Goal: Task Accomplishment & Management: Use online tool/utility

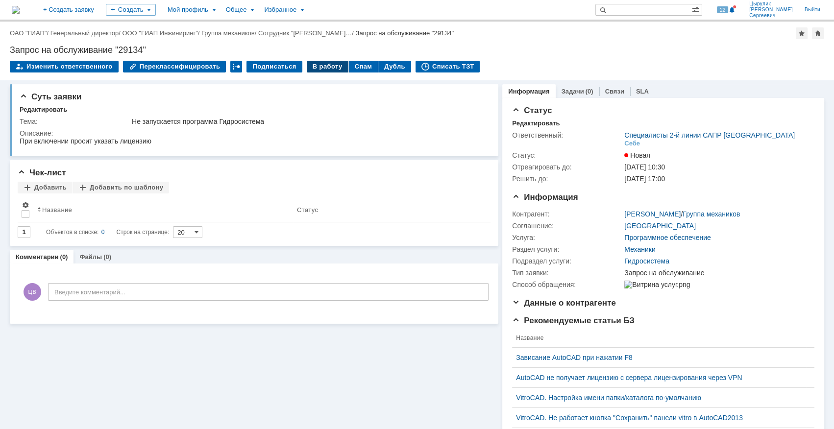
click at [315, 66] on div "В работу" at bounding box center [328, 67] width 42 height 12
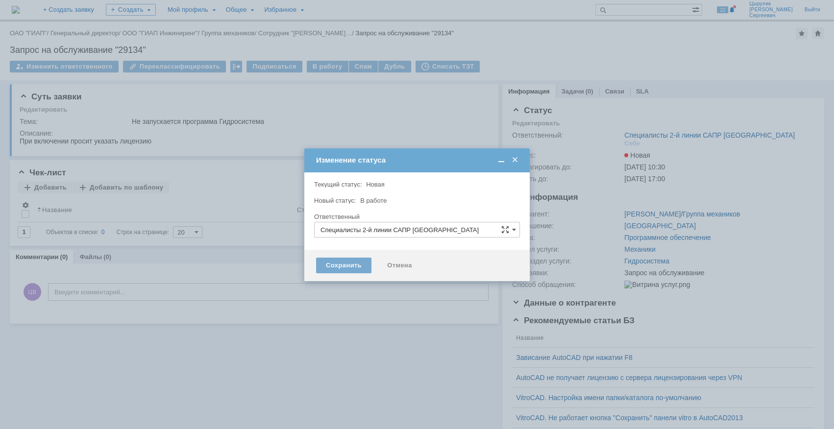
type input "[PERSON_NAME]"
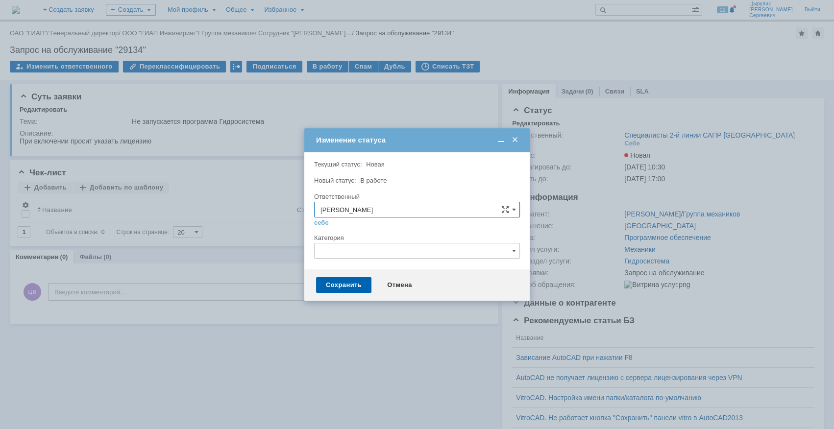
click at [343, 304] on div at bounding box center [417, 214] width 834 height 429
click at [342, 292] on div "Сохранить" at bounding box center [343, 285] width 55 height 16
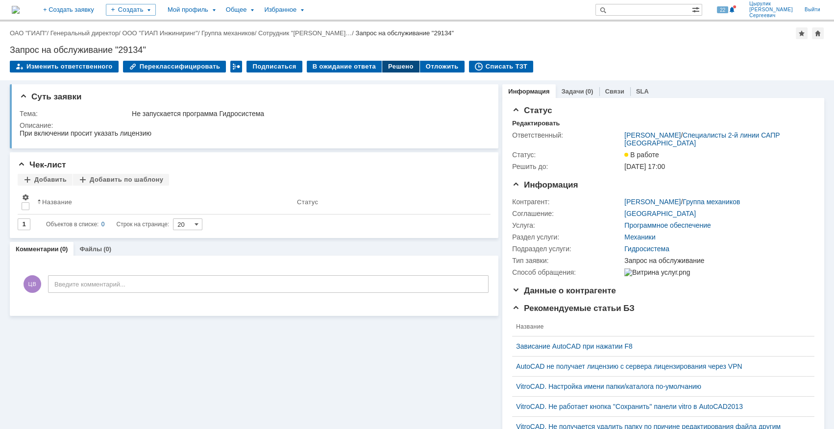
click at [383, 68] on div "Решено" at bounding box center [400, 67] width 37 height 12
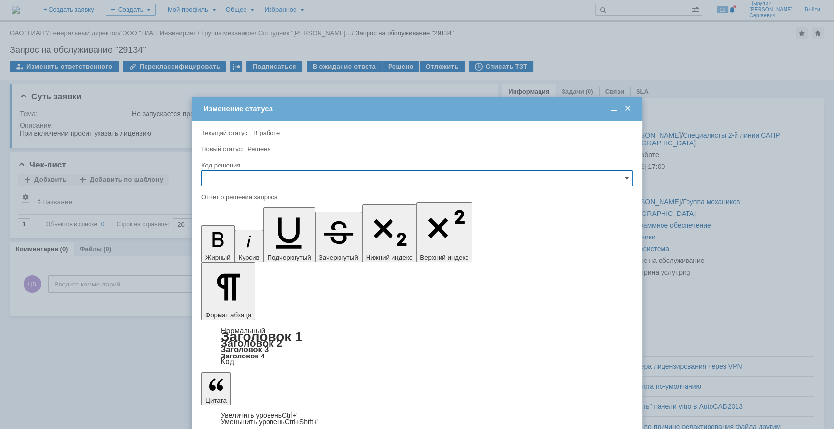
click at [244, 171] on input "text" at bounding box center [416, 179] width 431 height 16
click at [229, 243] on span "Решено" at bounding box center [417, 245] width 418 height 8
type input "Решено"
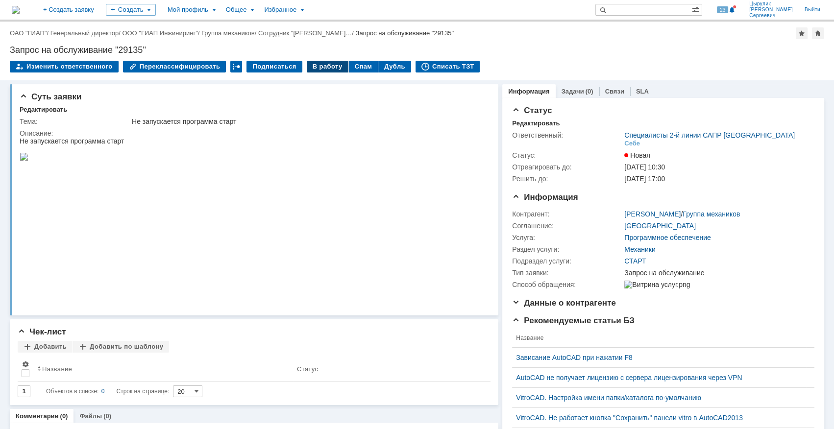
click at [316, 67] on div "В работу" at bounding box center [328, 67] width 42 height 12
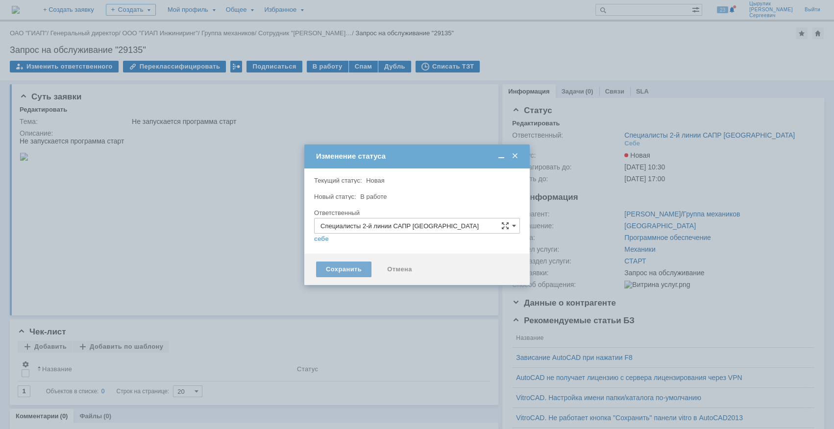
type input "[PERSON_NAME]"
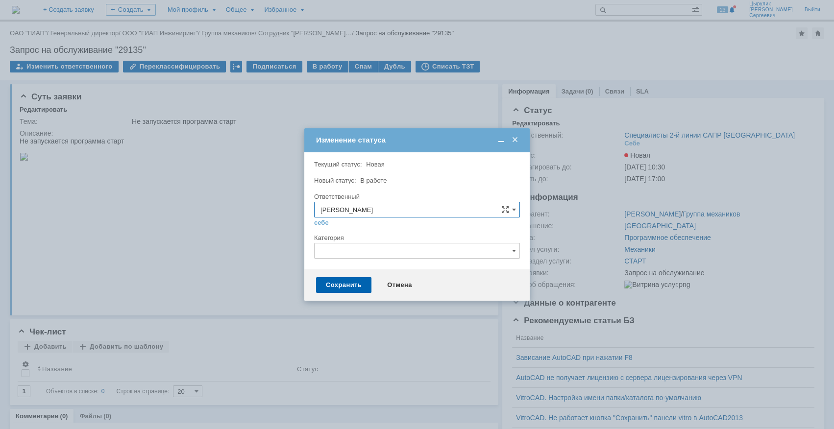
click at [351, 294] on div "Сохранить Отмена" at bounding box center [416, 284] width 225 height 31
click at [350, 289] on div "Сохранить" at bounding box center [343, 285] width 55 height 16
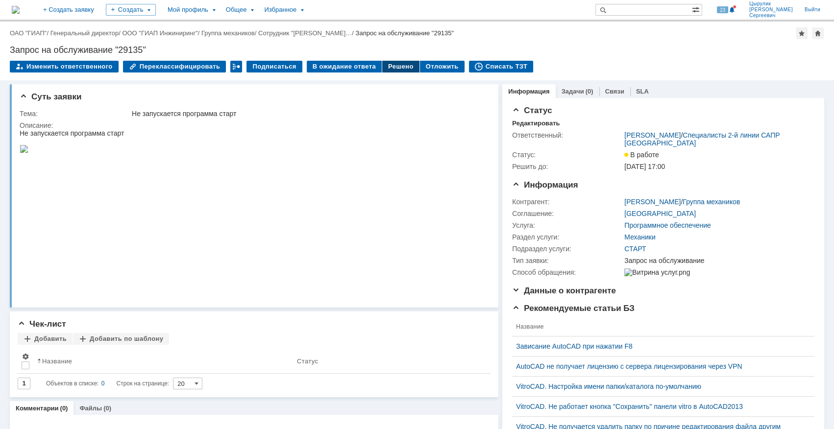
click at [391, 69] on div "Решено" at bounding box center [400, 67] width 37 height 12
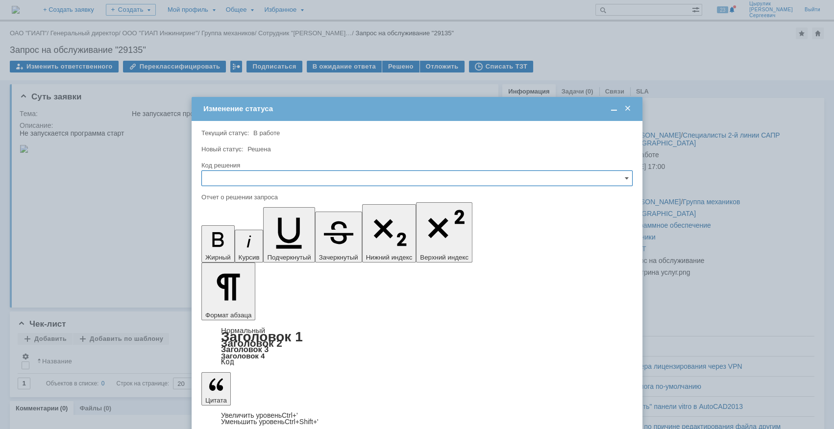
click at [379, 176] on input "text" at bounding box center [416, 179] width 431 height 16
click at [256, 246] on span "Решено" at bounding box center [417, 245] width 418 height 8
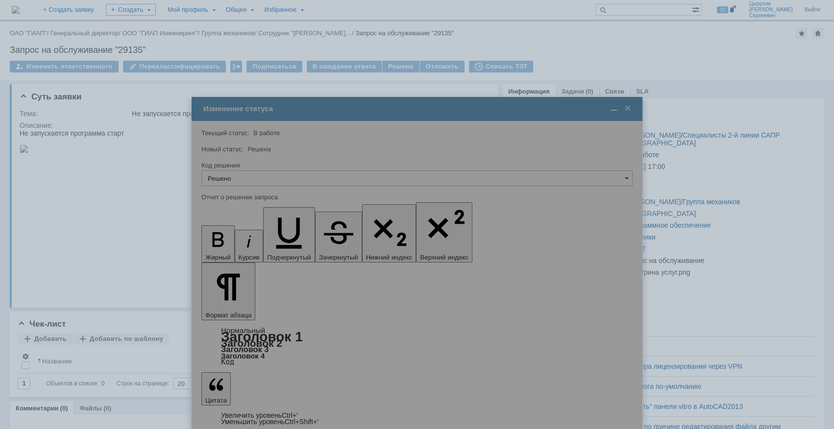
type input "Решено"
